Goal: Transaction & Acquisition: Purchase product/service

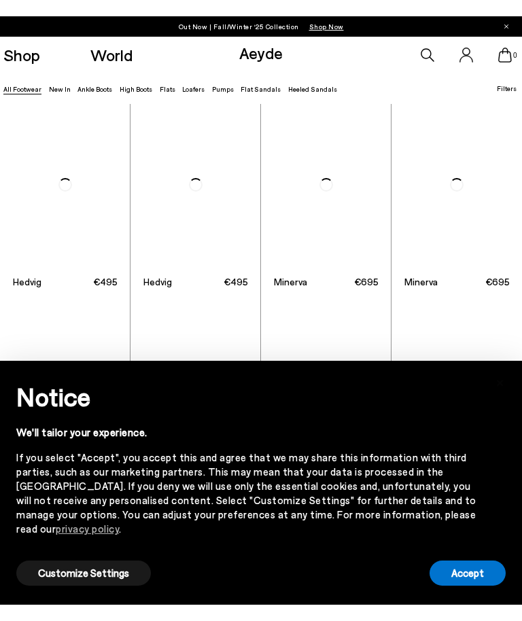
scroll to position [557, 0]
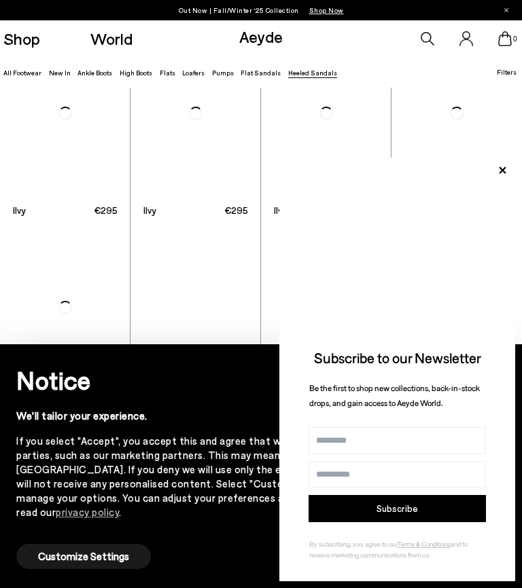
scroll to position [1414, 0]
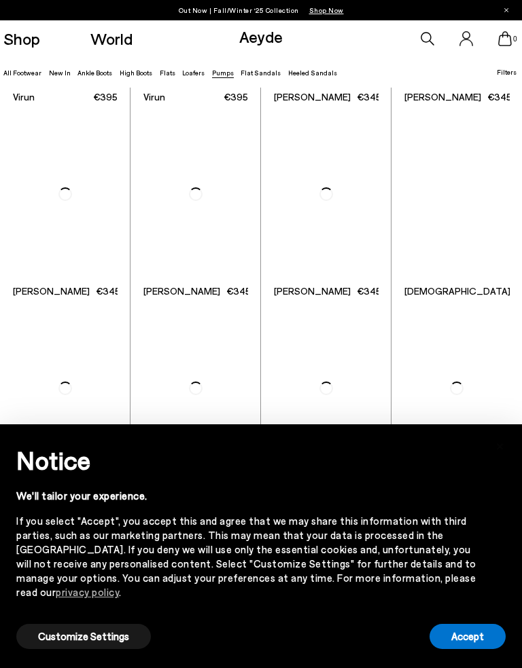
scroll to position [1054, 0]
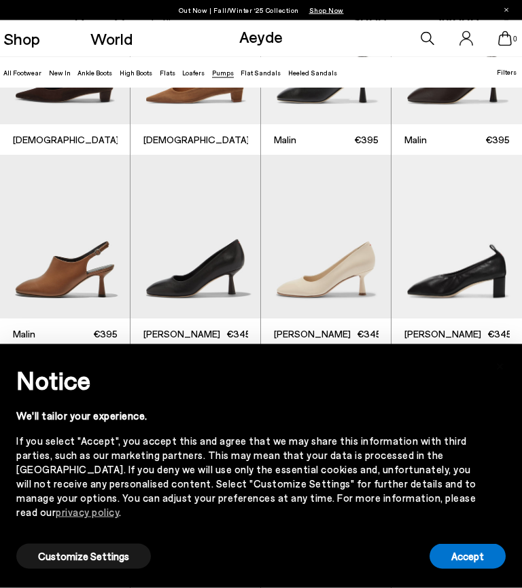
scroll to position [1298, 0]
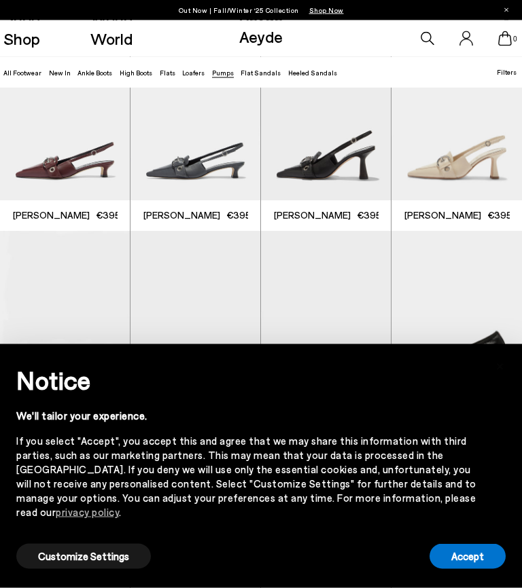
scroll to position [1794, 0]
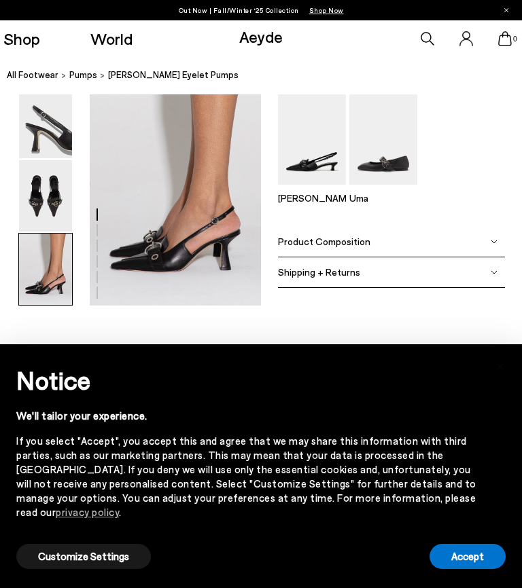
scroll to position [1201, 0]
